Goal: Information Seeking & Learning: Find specific page/section

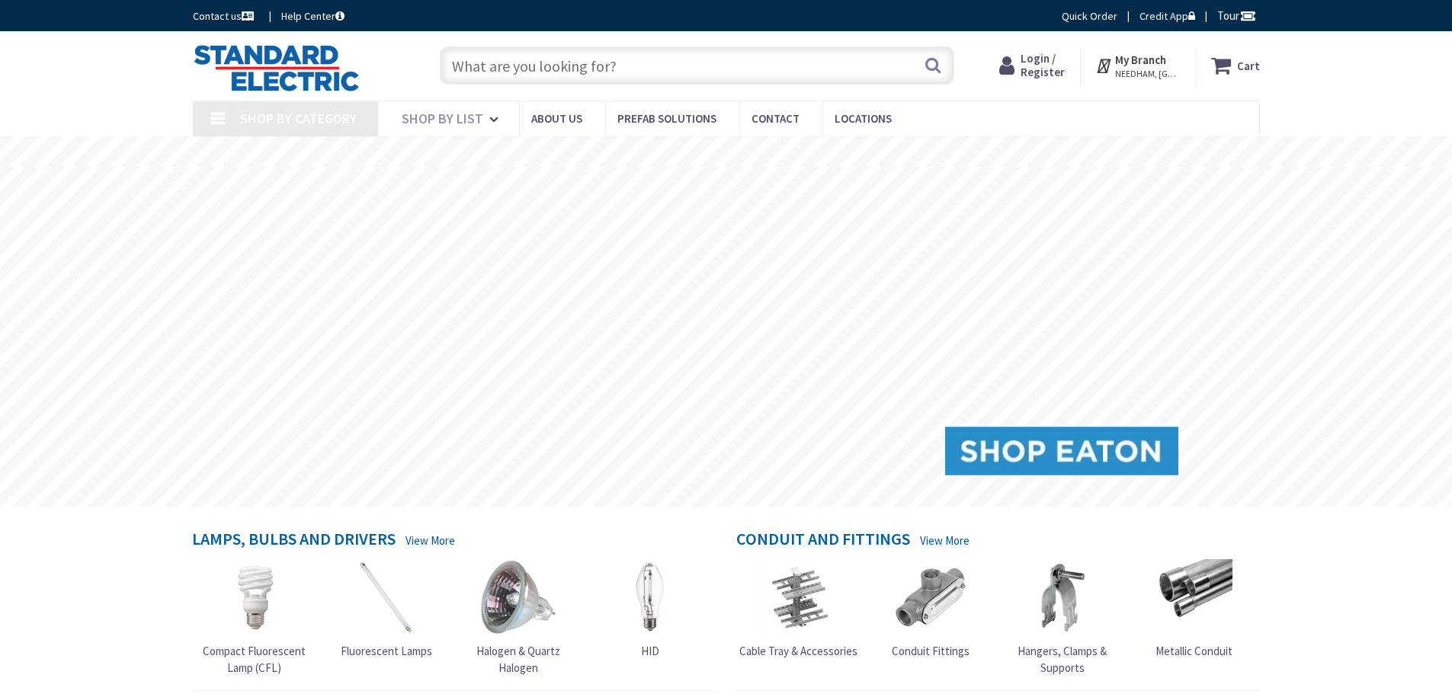
type input "[GEOGRAPHIC_DATA], [GEOGRAPHIC_DATA]"
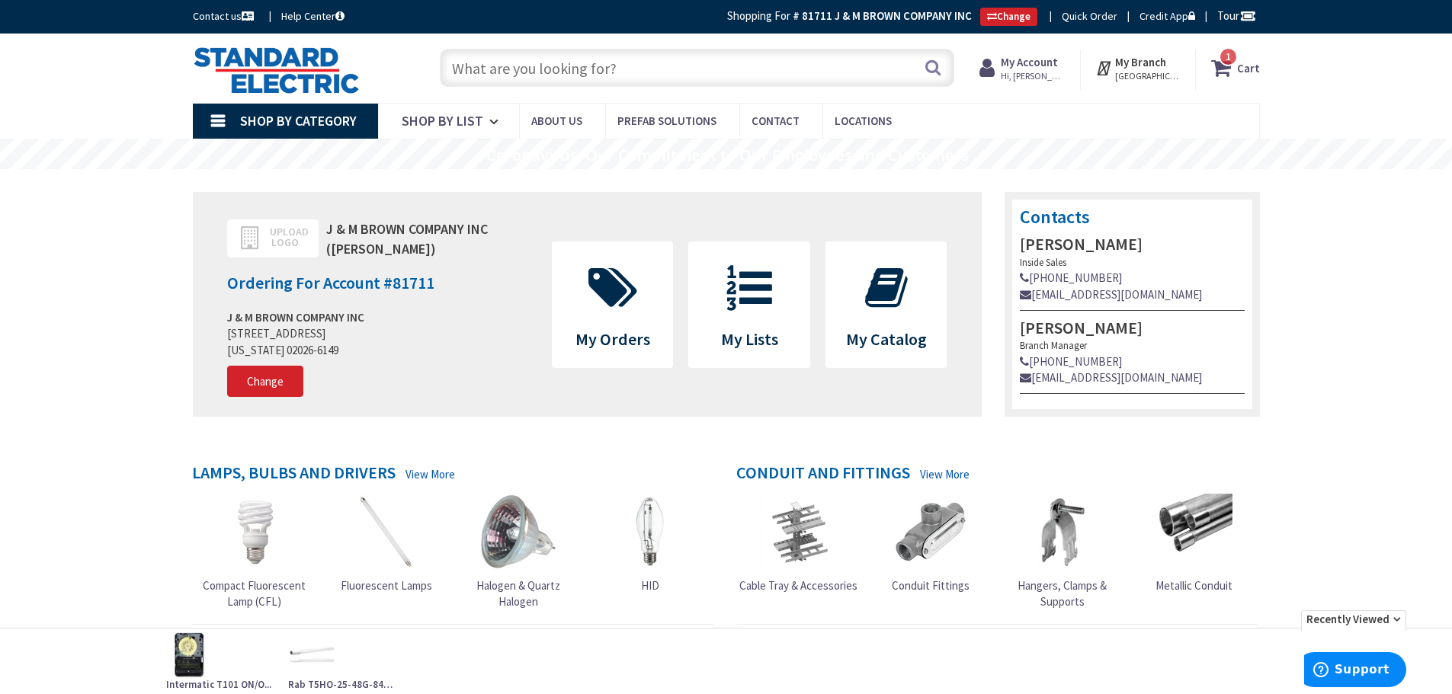
click at [530, 59] on input "text" at bounding box center [697, 68] width 514 height 38
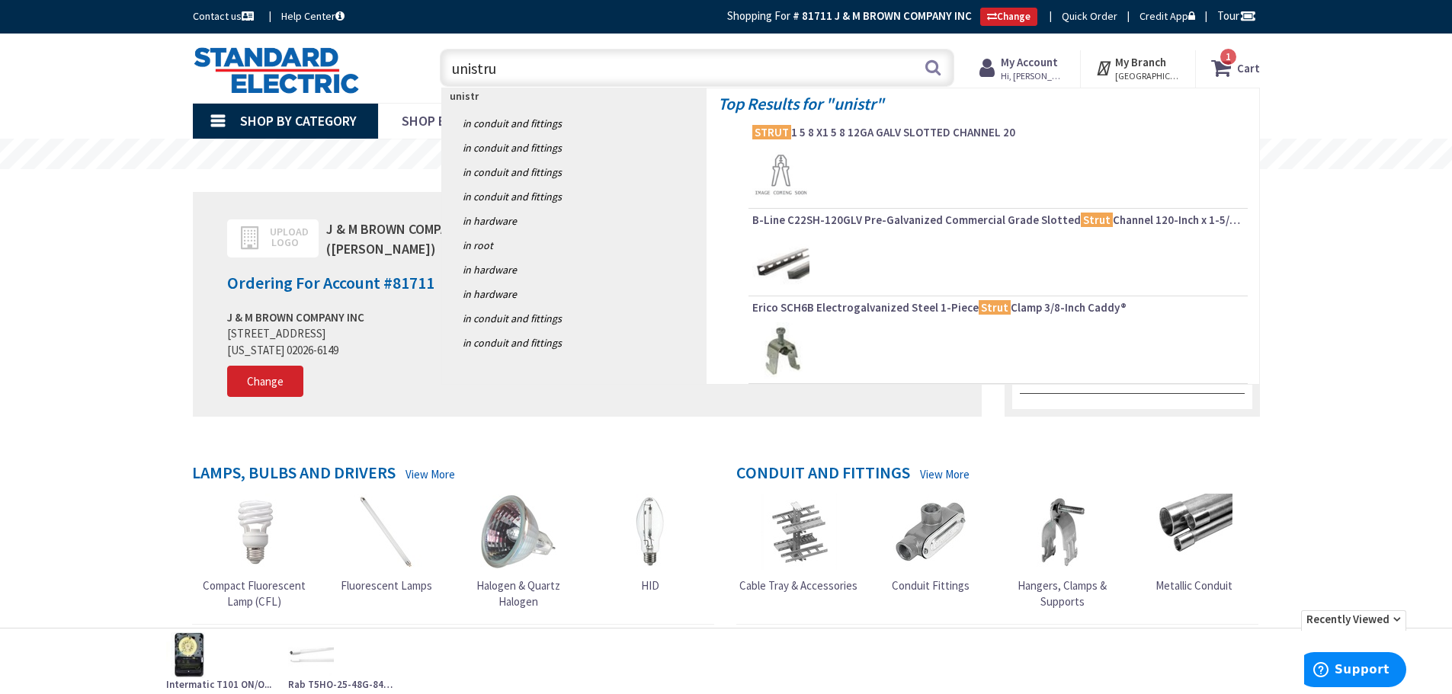
type input "unistrut"
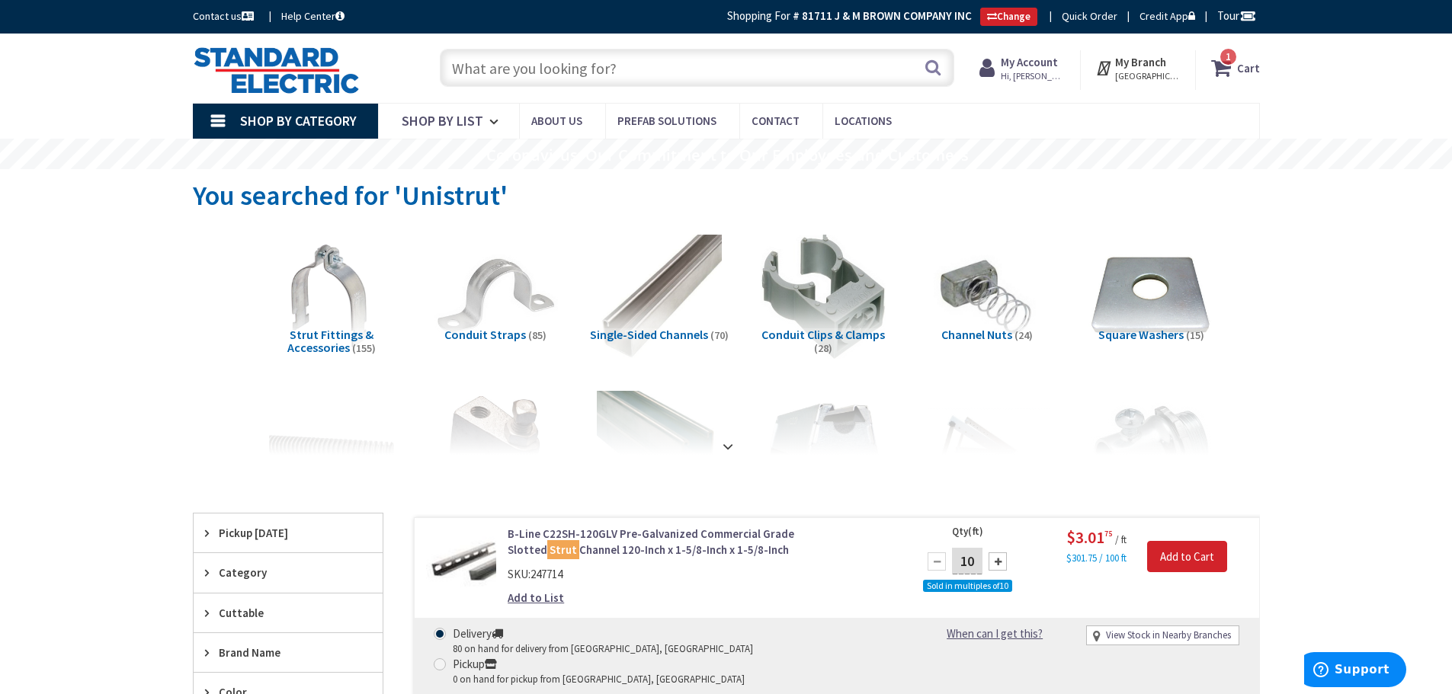
click at [612, 73] on input "text" at bounding box center [697, 68] width 514 height 38
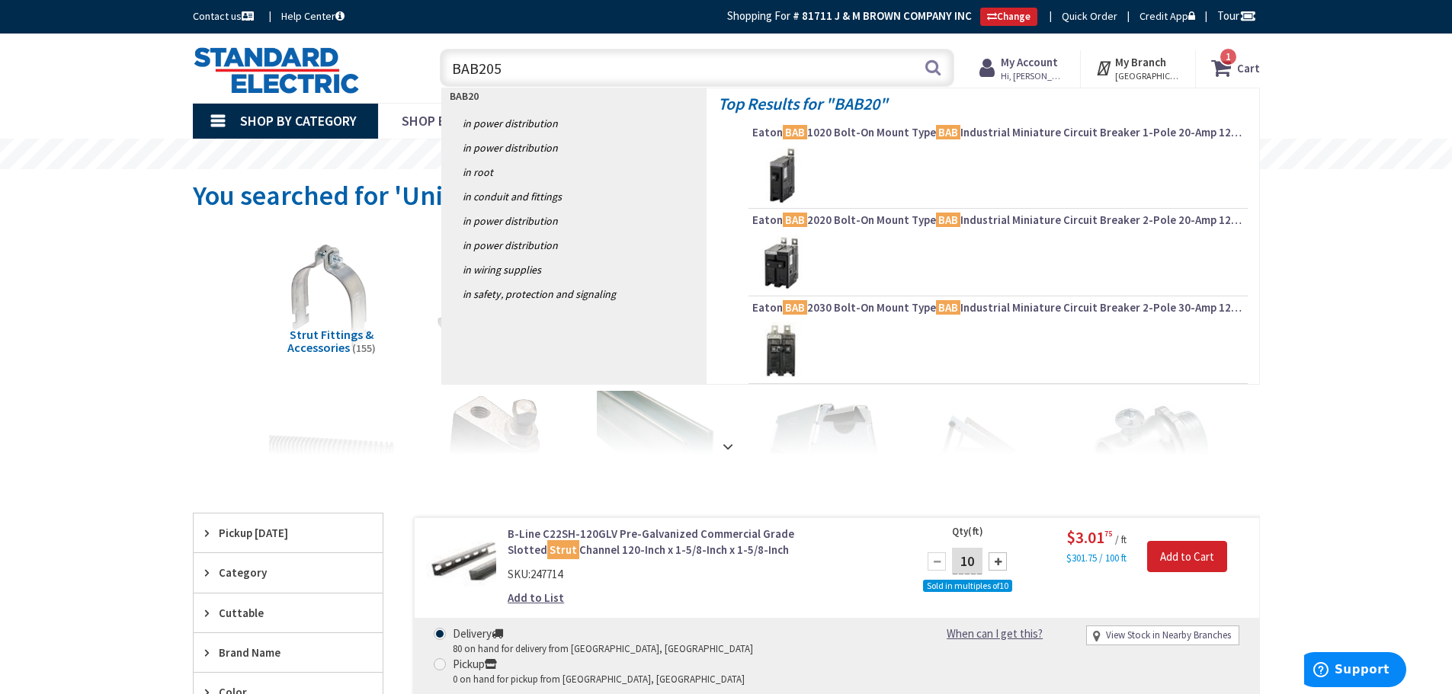
type input "BAB2050"
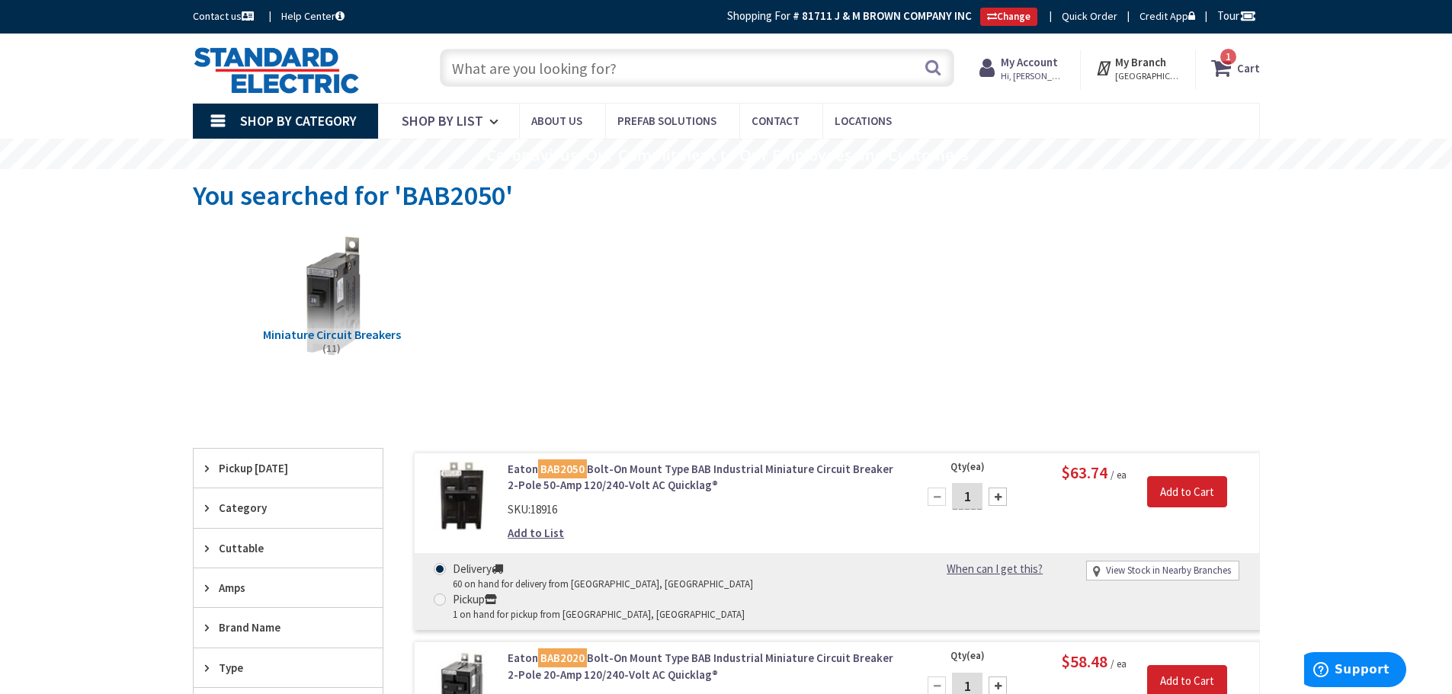
click at [676, 75] on input "text" at bounding box center [697, 68] width 514 height 38
click at [659, 73] on input "text" at bounding box center [697, 68] width 514 height 38
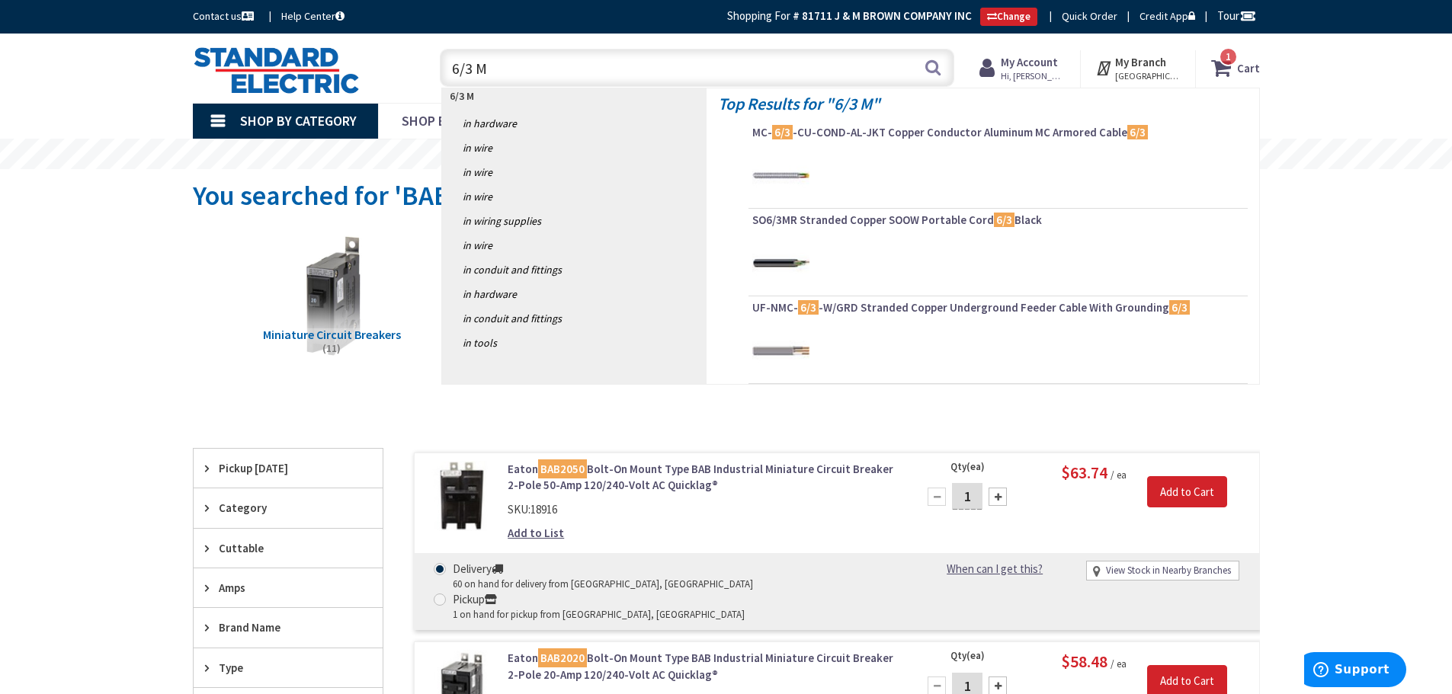
type input "6/3 MC"
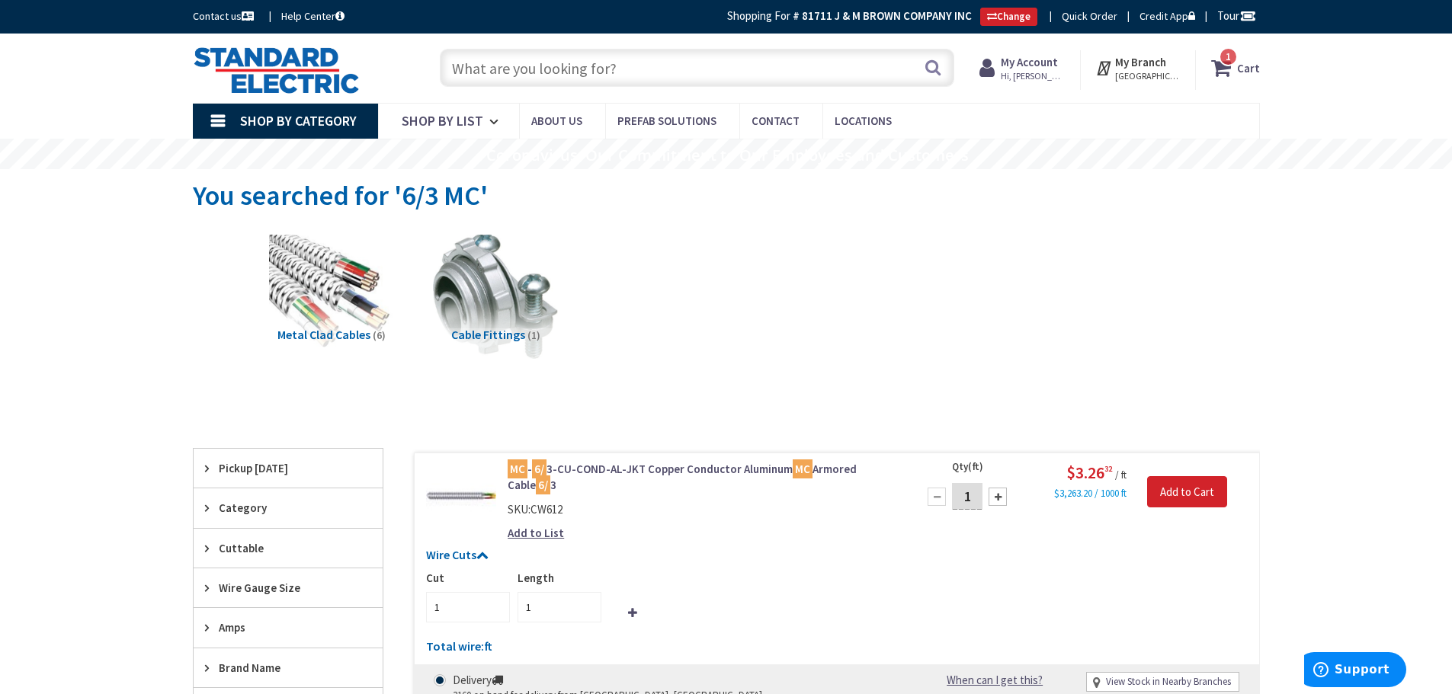
click at [504, 72] on input "text" at bounding box center [697, 68] width 514 height 38
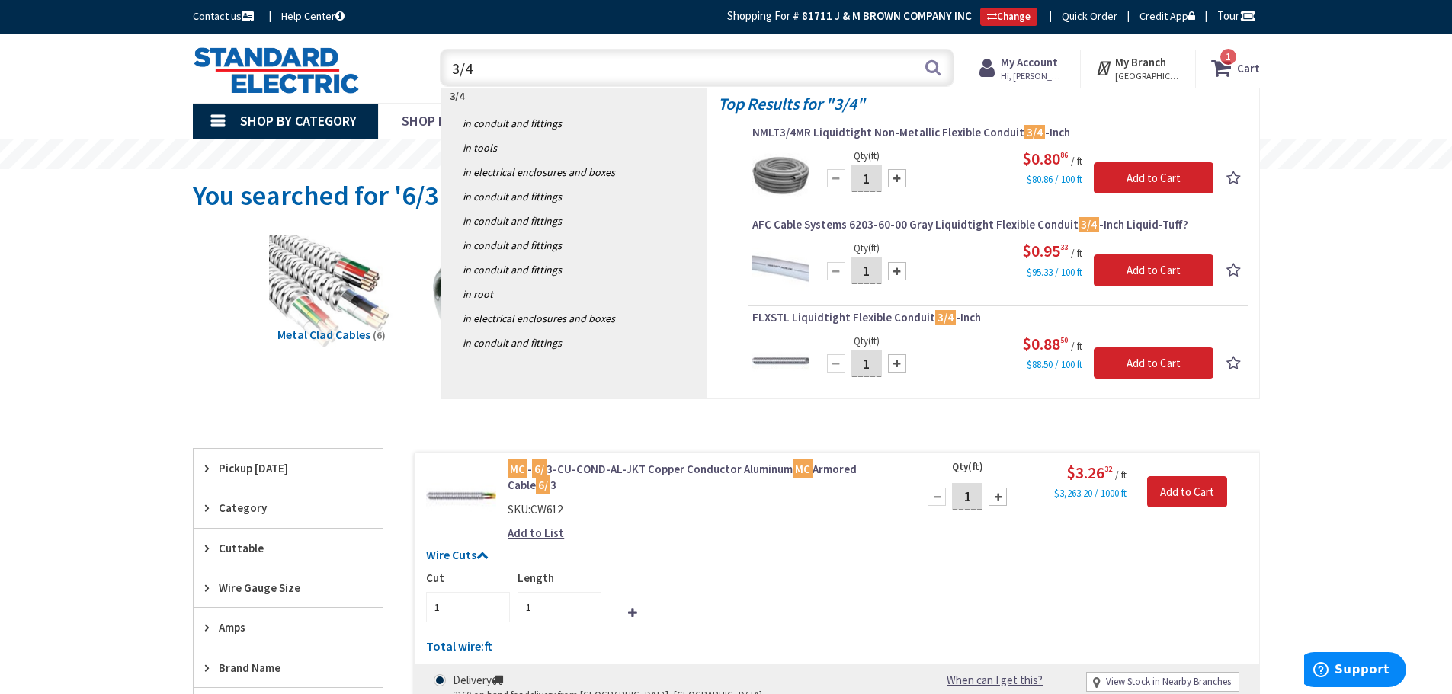
click at [498, 72] on input "3/4" at bounding box center [697, 68] width 514 height 38
drag, startPoint x: 498, startPoint y: 72, endPoint x: 442, endPoint y: 76, distance: 55.8
click at [440, 77] on input "3/4" at bounding box center [697, 68] width 514 height 38
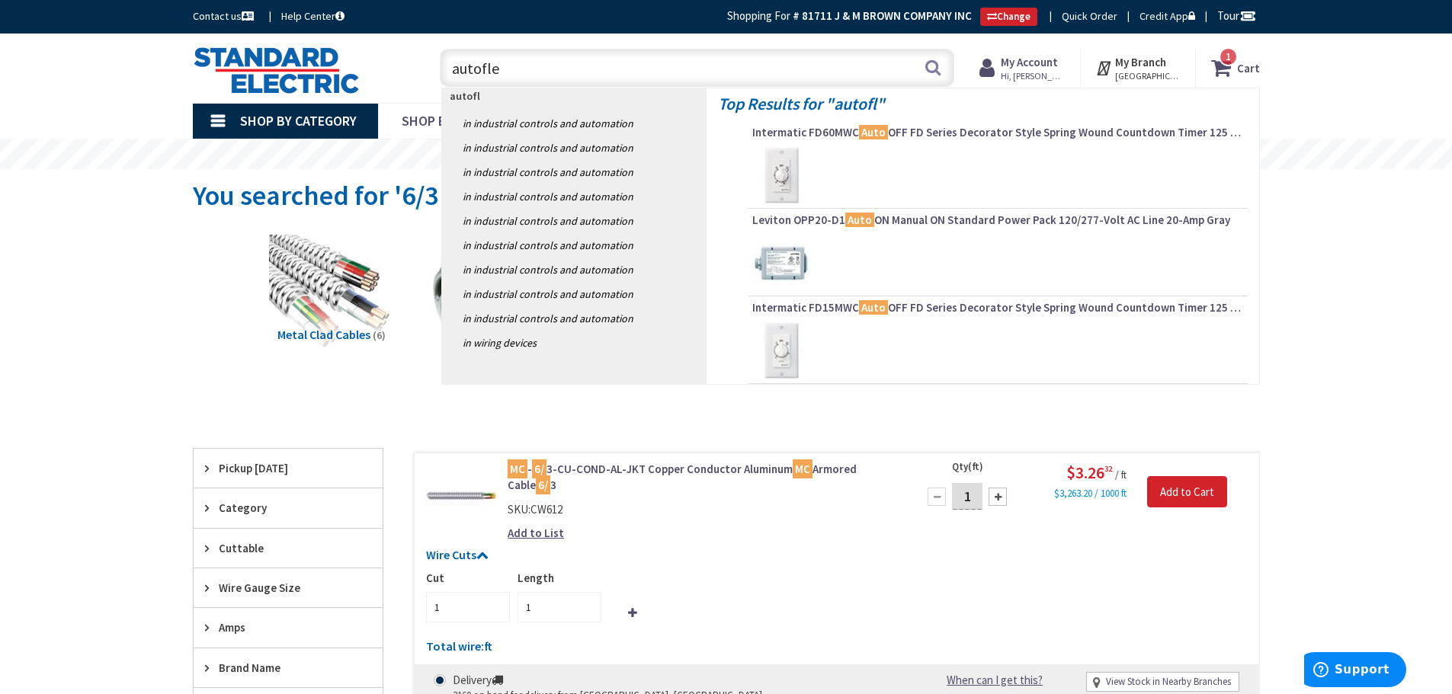
type input "autoflex"
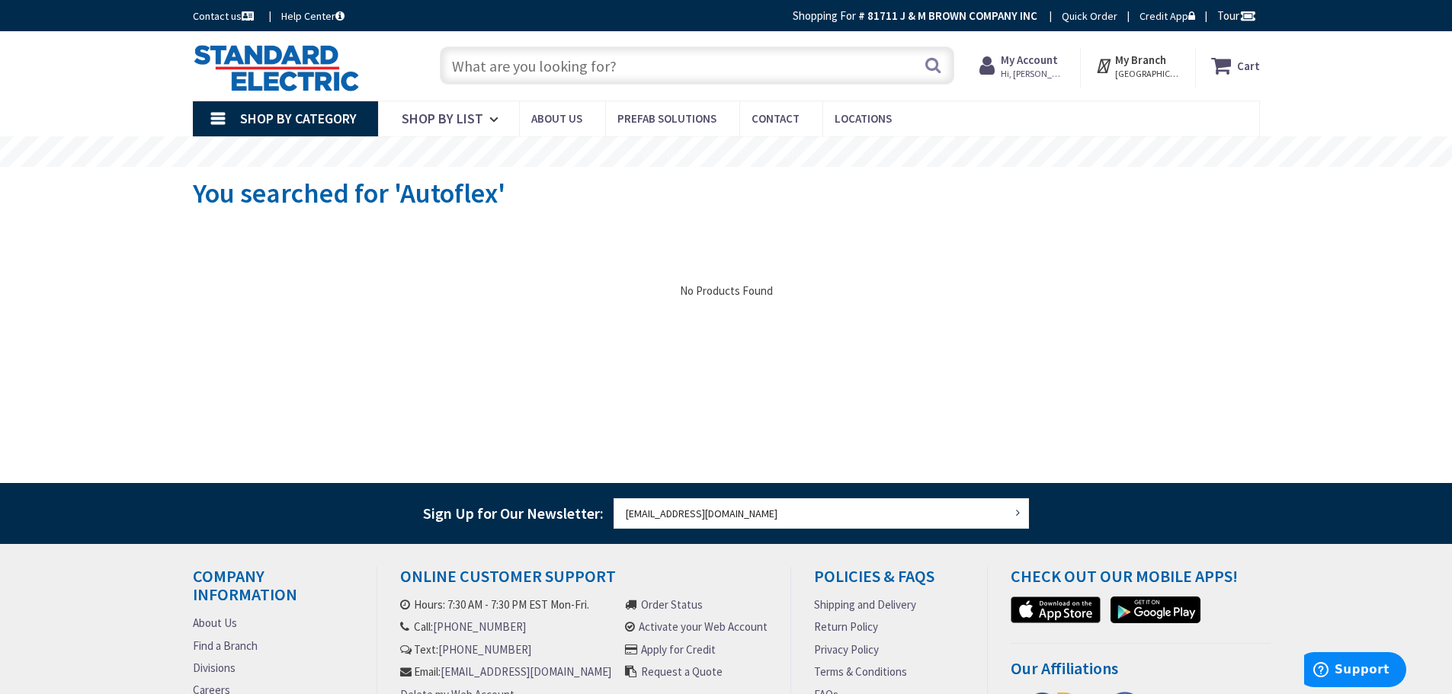
click at [630, 63] on input "text" at bounding box center [697, 65] width 514 height 38
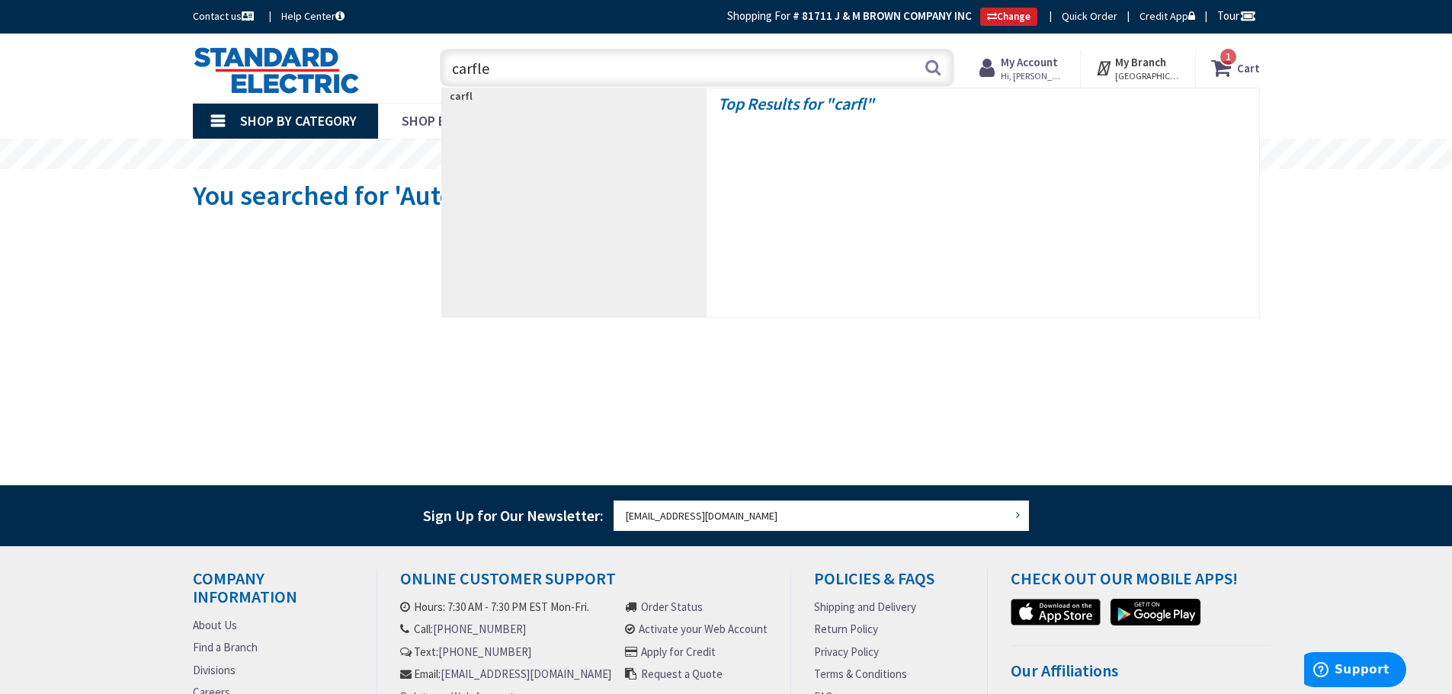
type input "carflex"
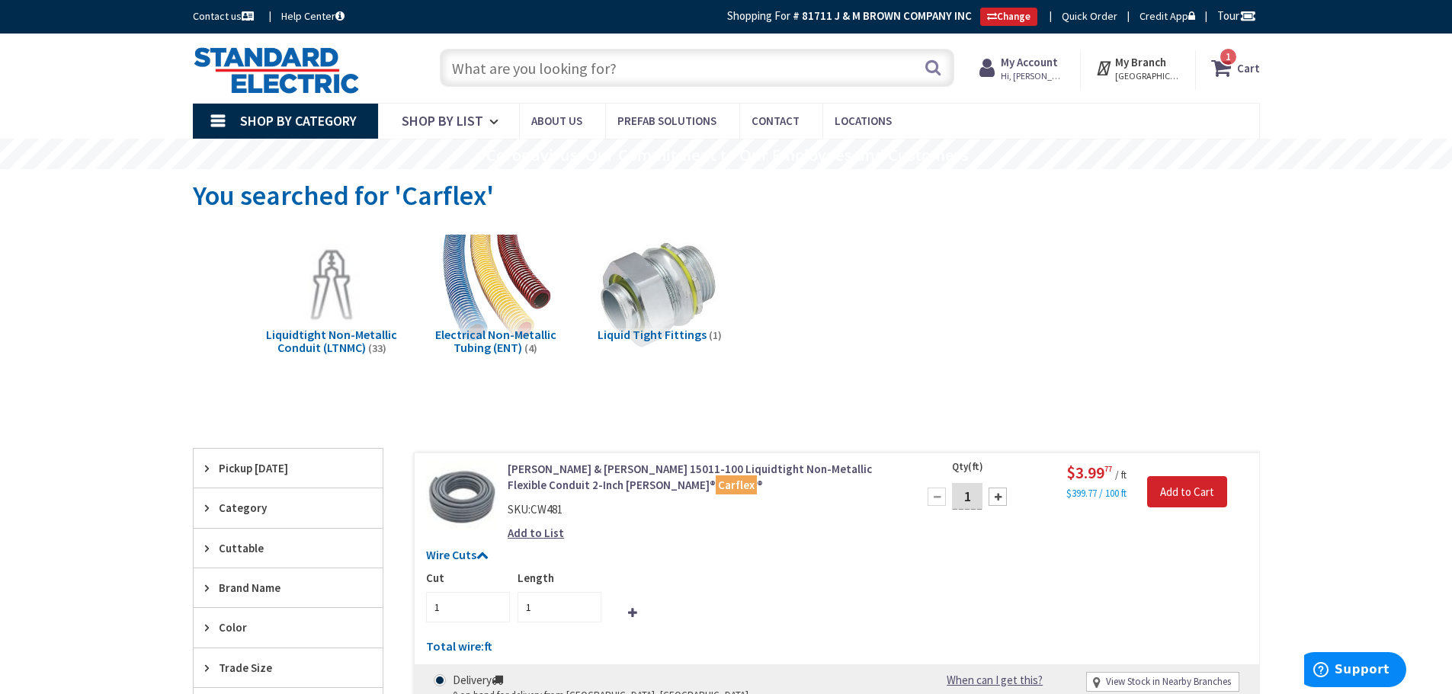
click at [582, 64] on input "text" at bounding box center [697, 68] width 514 height 38
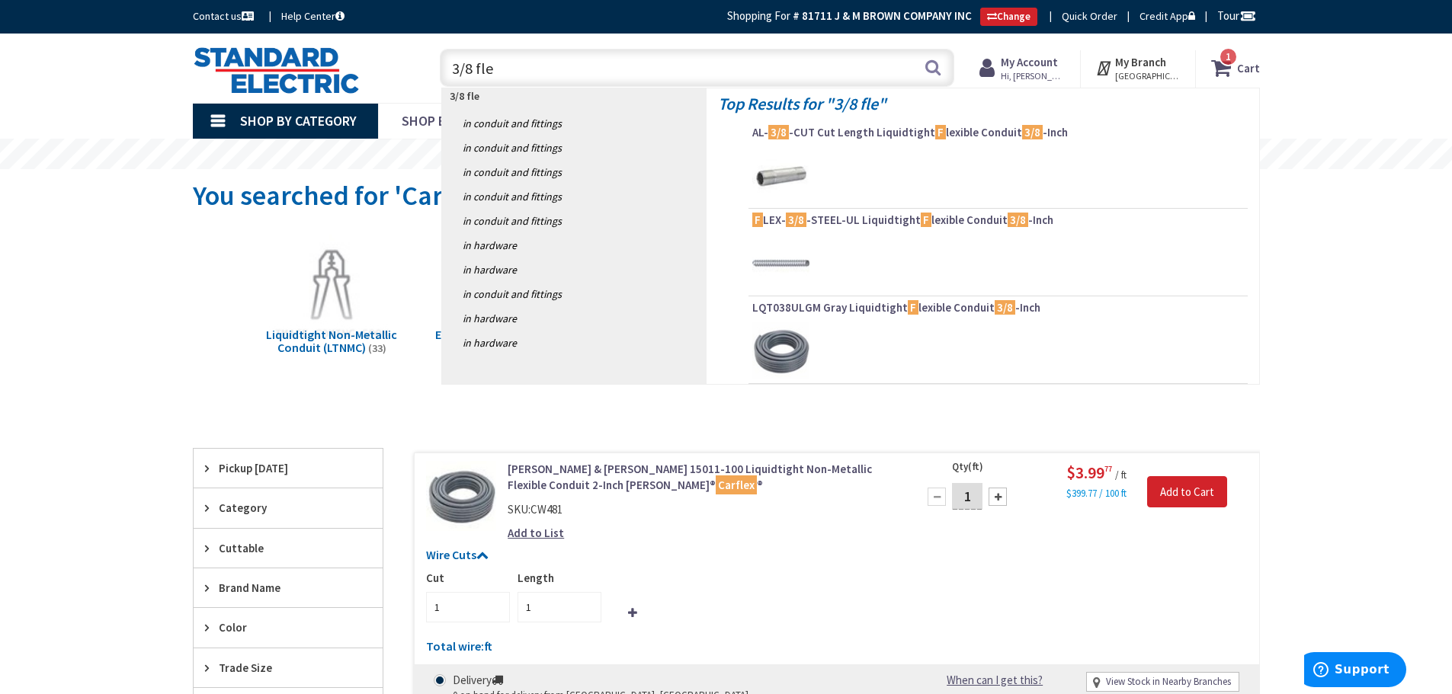
type input "3/8 flex"
